Goal: Find specific page/section: Find specific page/section

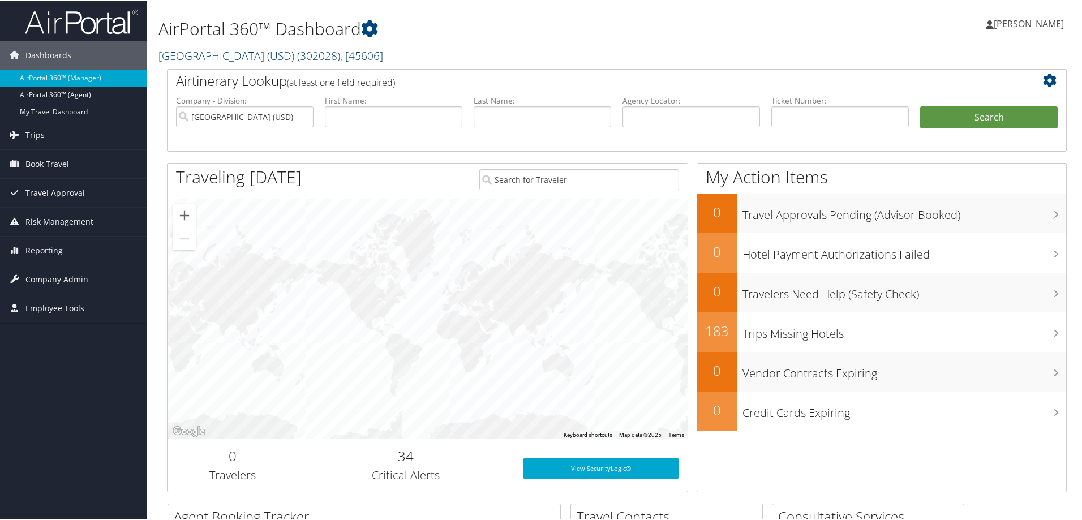
click at [252, 55] on link "[GEOGRAPHIC_DATA] (USD) ( 302028 ) , [ 45606 ]" at bounding box center [270, 54] width 225 height 15
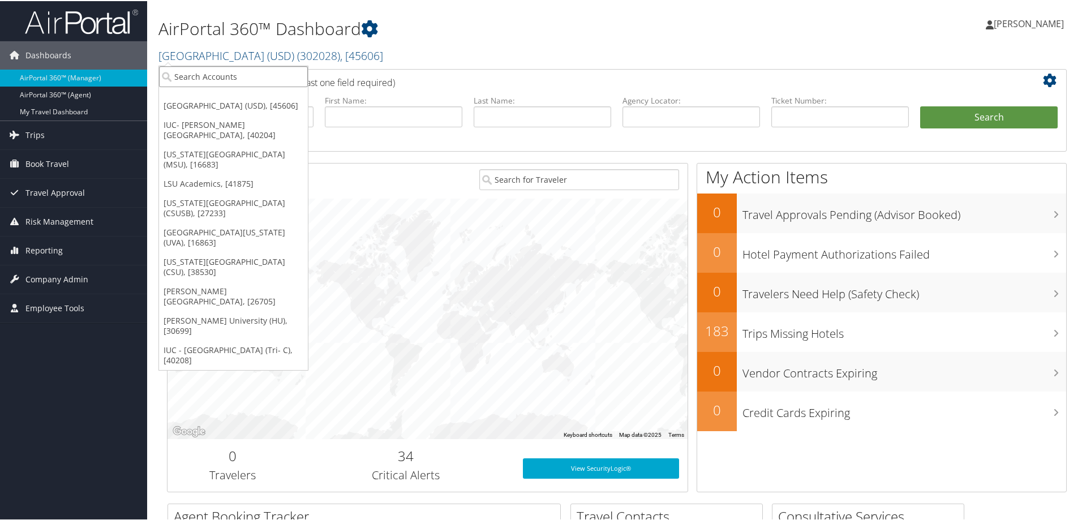
click at [199, 78] on input "search" at bounding box center [233, 75] width 149 height 21
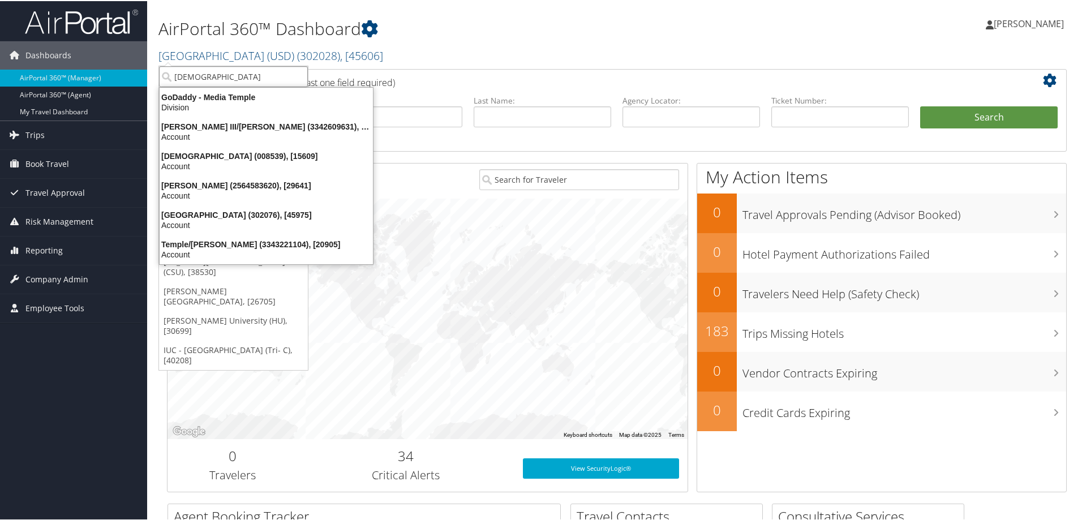
type input "[DEMOGRAPHIC_DATA]"
click at [188, 218] on div "[GEOGRAPHIC_DATA] (302076), [45975]" at bounding box center [266, 214] width 227 height 10
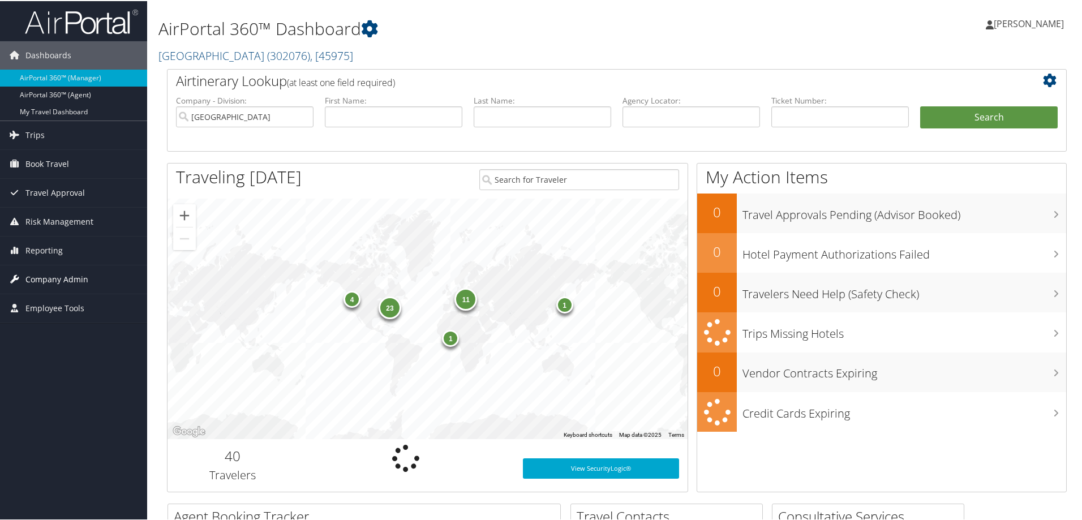
click at [42, 280] on span "Company Admin" at bounding box center [56, 278] width 63 height 28
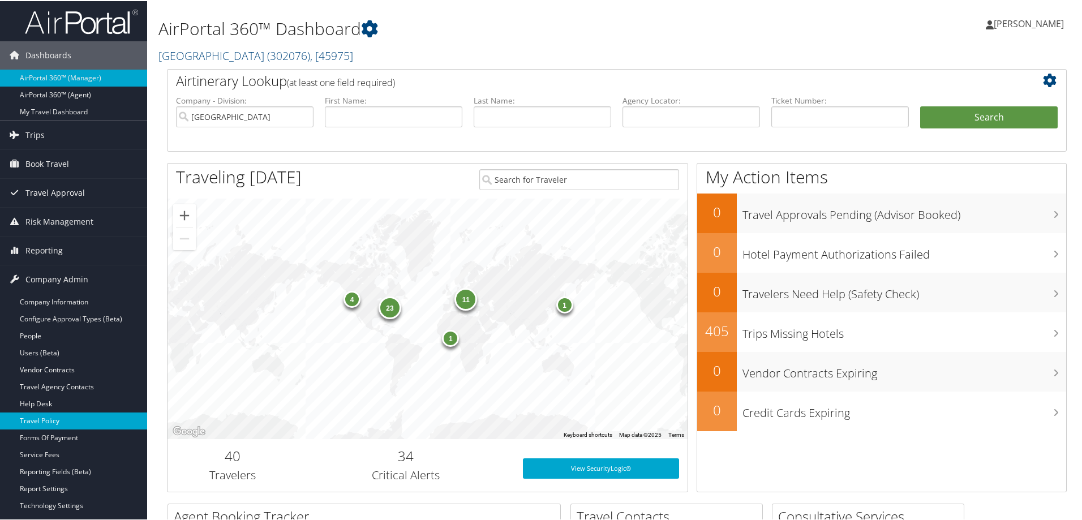
click at [43, 416] on link "Travel Policy" at bounding box center [73, 419] width 147 height 17
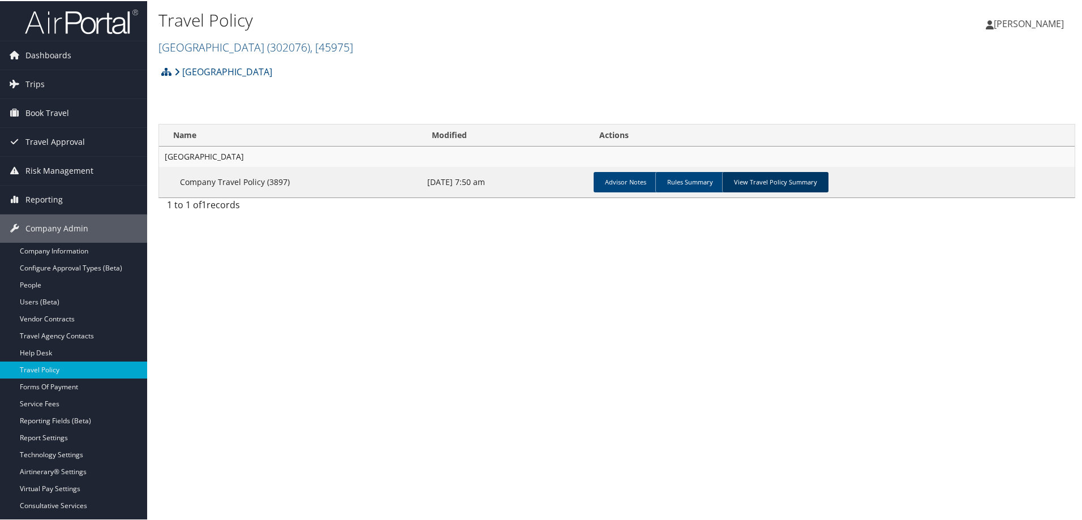
click at [747, 186] on link "View Travel Policy Summary" at bounding box center [775, 181] width 106 height 20
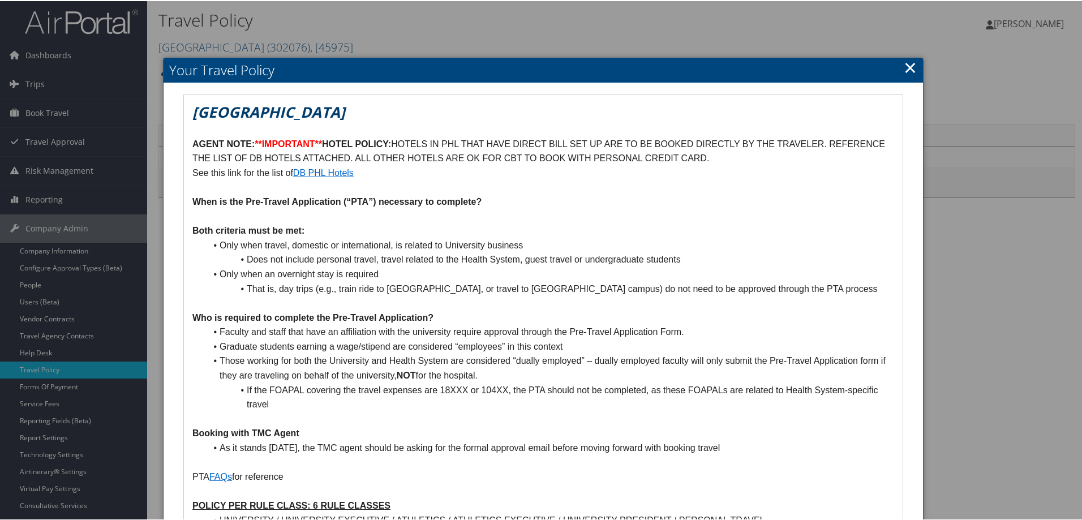
click at [906, 64] on link "×" at bounding box center [910, 66] width 13 height 23
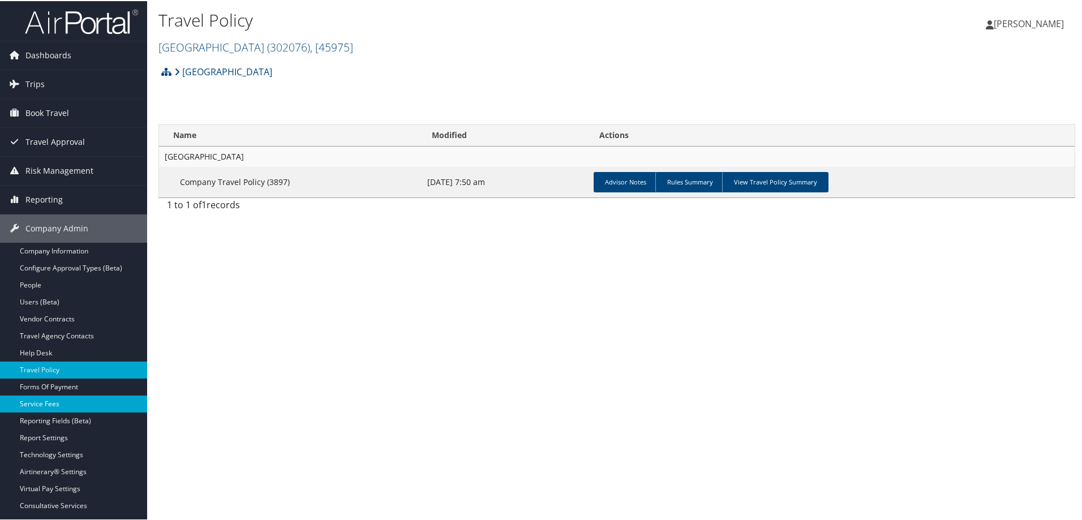
click at [28, 407] on link "Service Fees" at bounding box center [73, 402] width 147 height 17
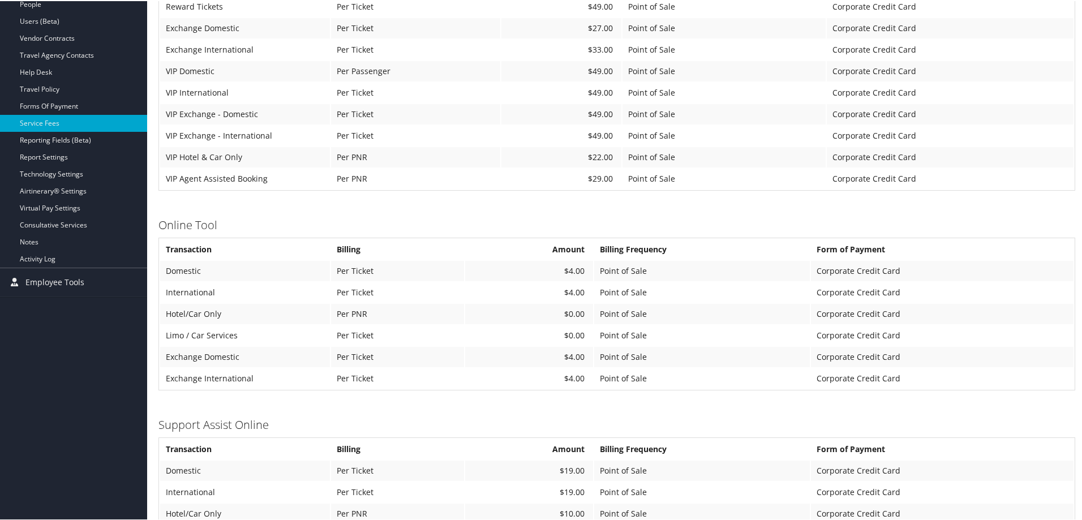
scroll to position [283, 0]
